Goal: Complete application form

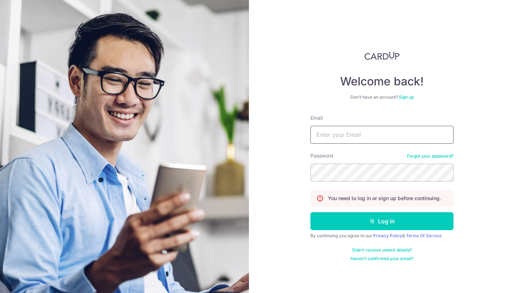
paste input "leon@boxgreen.co"
type input "leon@boxgreen.co"
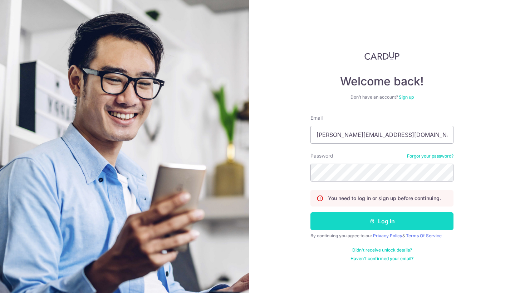
click at [349, 224] on button "Log in" at bounding box center [382, 222] width 143 height 18
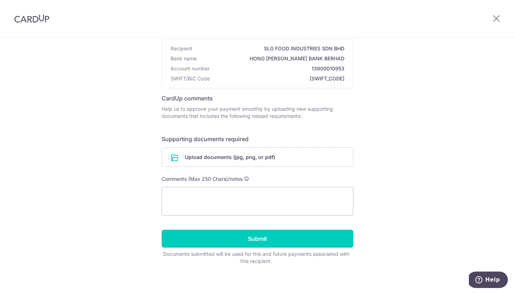
scroll to position [67, 0]
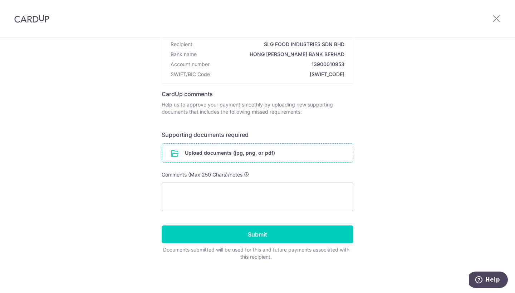
click at [189, 155] on input "file" at bounding box center [257, 153] width 191 height 19
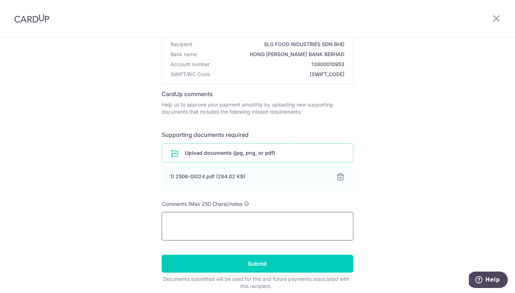
click at [199, 224] on textarea at bounding box center [258, 226] width 192 height 29
type textarea "H"
type textarea "U"
type textarea "A"
click at [245, 221] on textarea "Invoice amount is in SGD hence the first payment was partial and the other one …" at bounding box center [258, 226] width 192 height 29
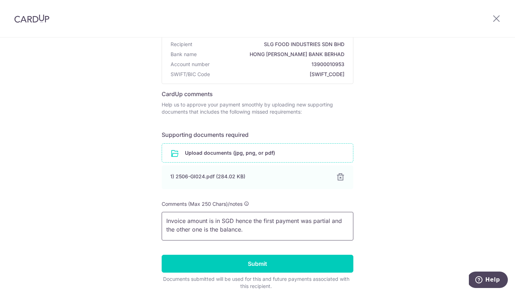
click at [245, 221] on textarea "Invoice amount is in SGD hence the first payment was partial and the other one …" at bounding box center [258, 226] width 192 height 29
click at [256, 229] on textarea "Invoice amount is in SGD and the first payment was partial and the other one is…" at bounding box center [258, 226] width 192 height 29
click at [318, 228] on textarea "Invoice amount is in SGD and the first payment was partial and the other one is…" at bounding box center [258, 226] width 192 height 29
click at [240, 228] on textarea "Invoice amount is in SGD and the first payment was partial and the other one is…" at bounding box center [258, 226] width 192 height 29
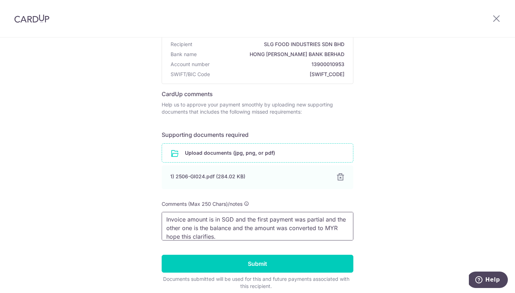
click at [339, 225] on textarea "Invoice amount is in SGD and the first payment was partial and the other one is…" at bounding box center [258, 226] width 192 height 29
click at [228, 236] on textarea "Invoice amount is in SGD and the first payment was partial and the other one is…" at bounding box center [258, 226] width 192 height 29
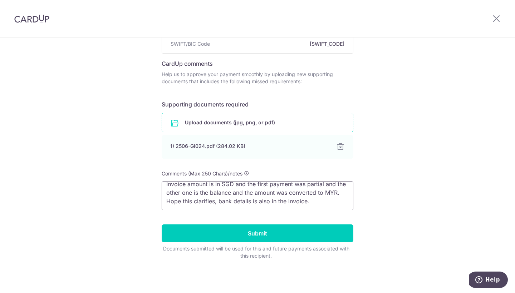
scroll to position [98, 0]
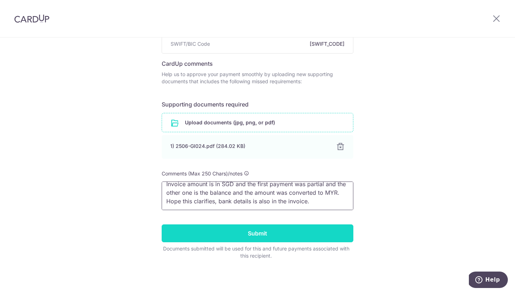
type textarea "Invoice amount is in SGD and the first payment was partial and the other one is…"
click at [252, 234] on input "Submit" at bounding box center [258, 234] width 192 height 18
